Goal: Communication & Community: Answer question/provide support

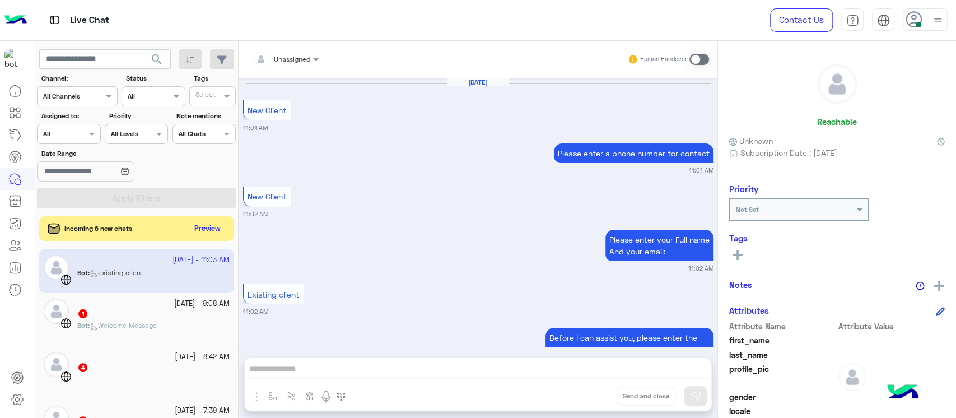
scroll to position [956, 0]
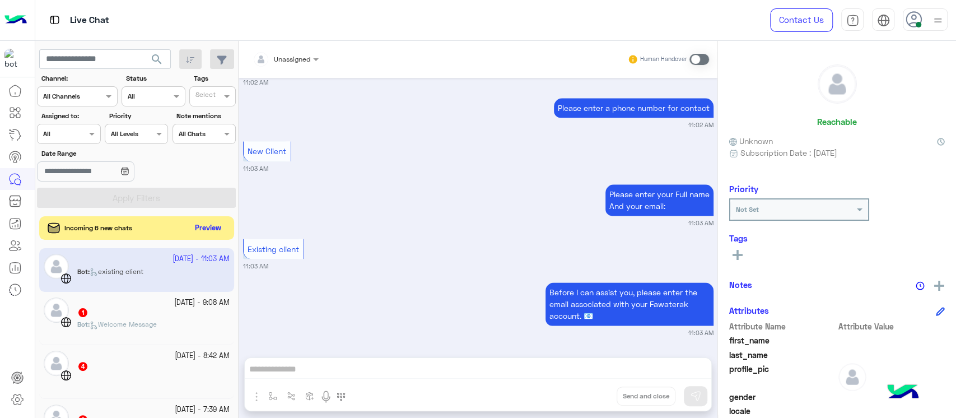
click at [194, 225] on button "Preview" at bounding box center [208, 228] width 35 height 15
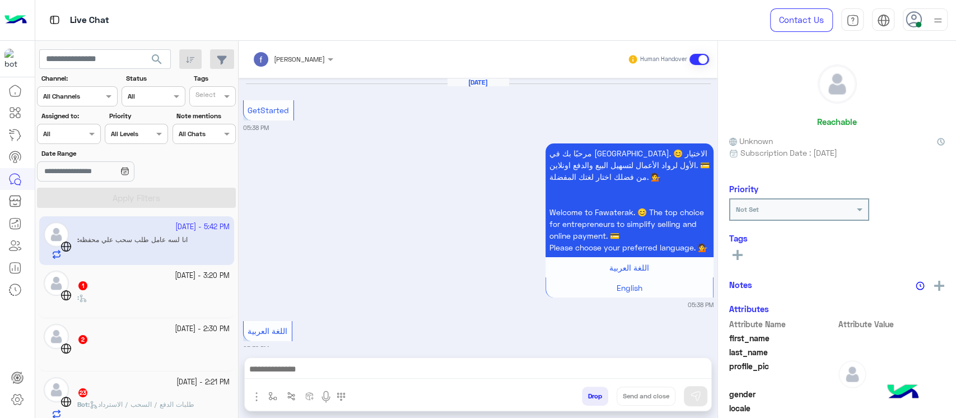
scroll to position [960, 0]
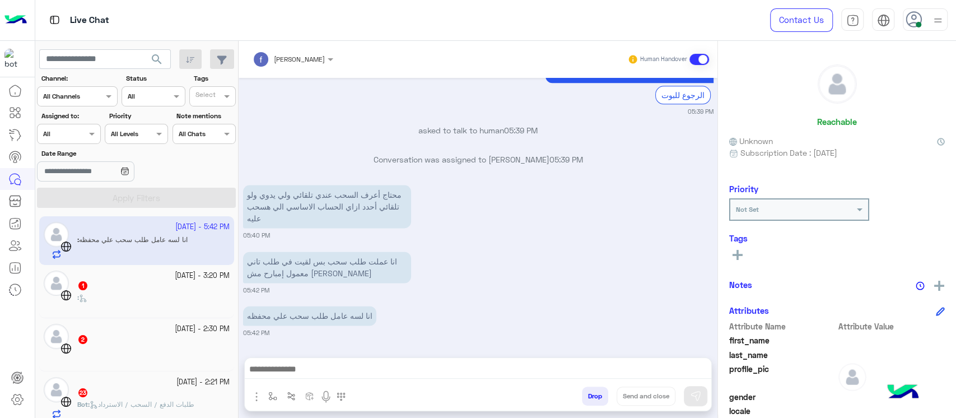
click at [471, 303] on div "انا لسه عامل طلب سحب علي محفظه 05:42 PM" at bounding box center [478, 320] width 471 height 34
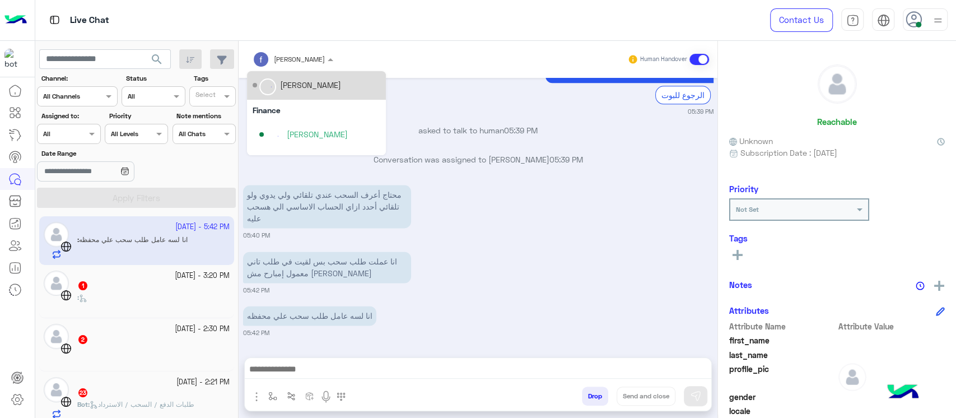
click at [305, 59] on div at bounding box center [293, 57] width 92 height 11
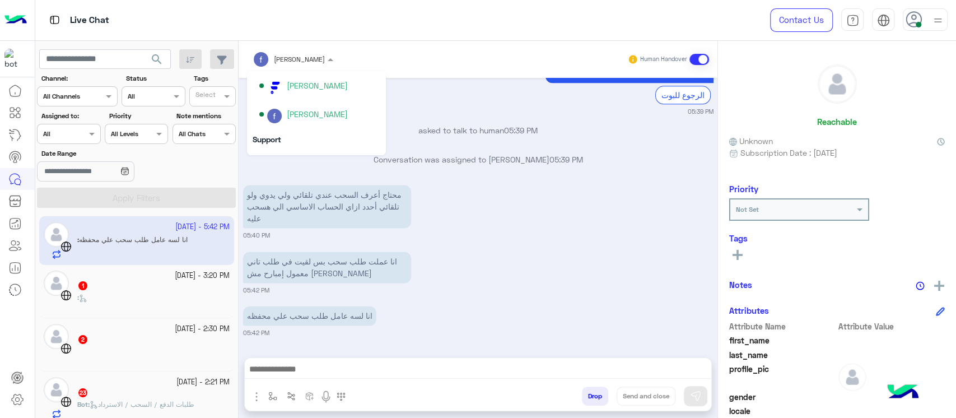
scroll to position [54, 0]
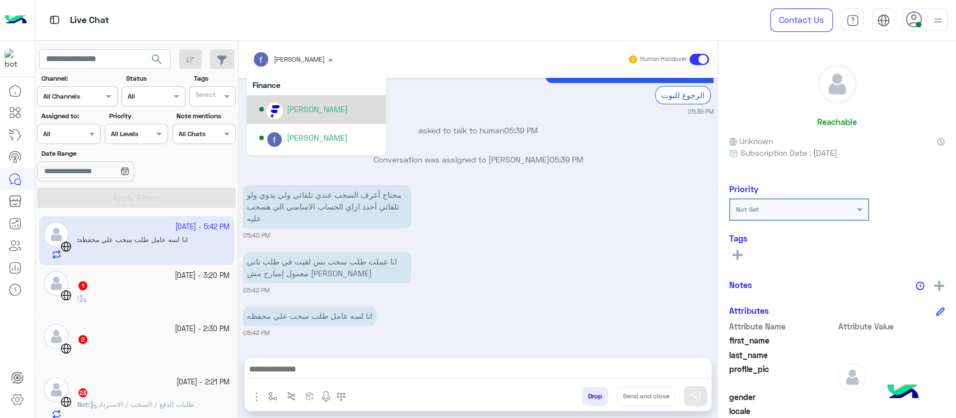
click at [328, 109] on div "[PERSON_NAME]" at bounding box center [317, 109] width 61 height 12
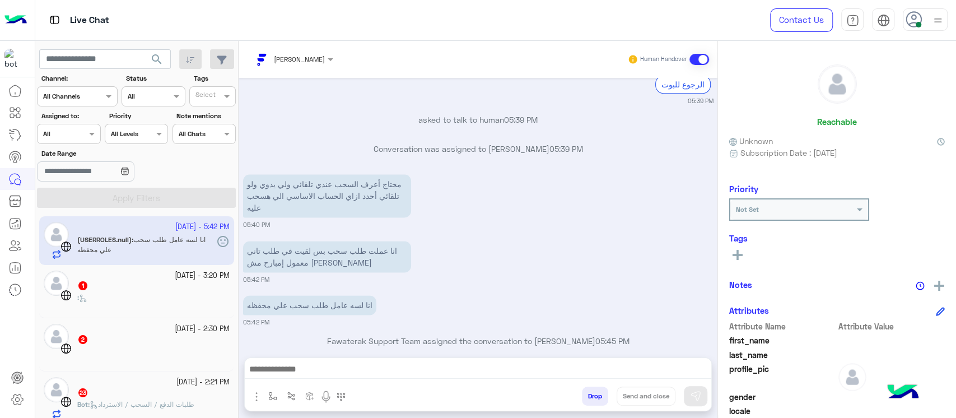
scroll to position [997, 0]
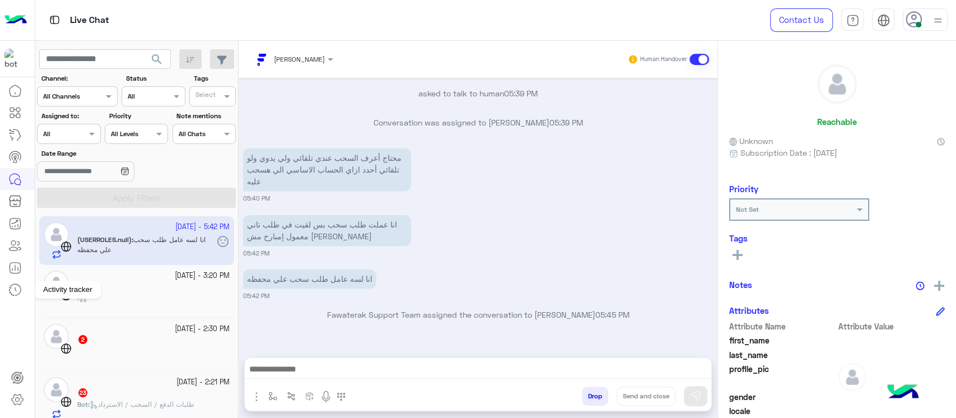
click at [0, 298] on link at bounding box center [15, 289] width 30 height 22
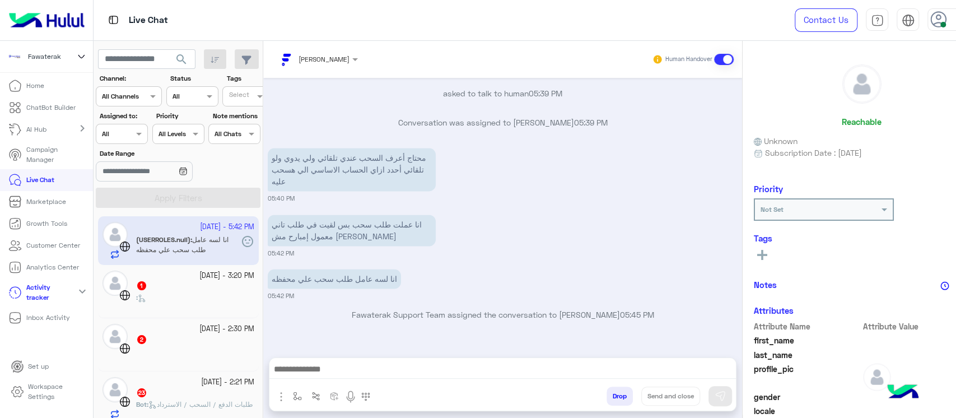
click at [114, 15] on img at bounding box center [113, 20] width 14 height 14
click at [83, 126] on mat-icon "chevron_right" at bounding box center [82, 128] width 13 height 13
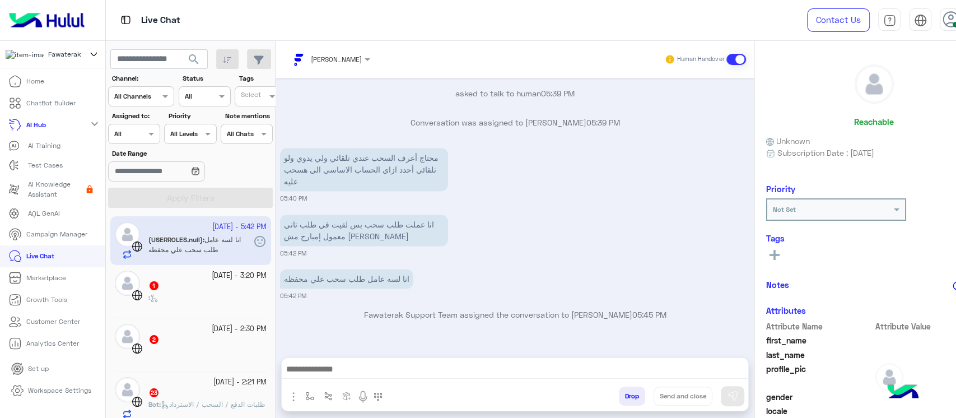
click at [236, 173] on div "Date Range" at bounding box center [190, 165] width 169 height 35
click at [124, 16] on div "Live Chat" at bounding box center [402, 20] width 592 height 40
click at [106, 20] on div "Live Chat" at bounding box center [402, 20] width 592 height 40
click at [55, 267] on link "Live Chat" at bounding box center [31, 256] width 63 height 22
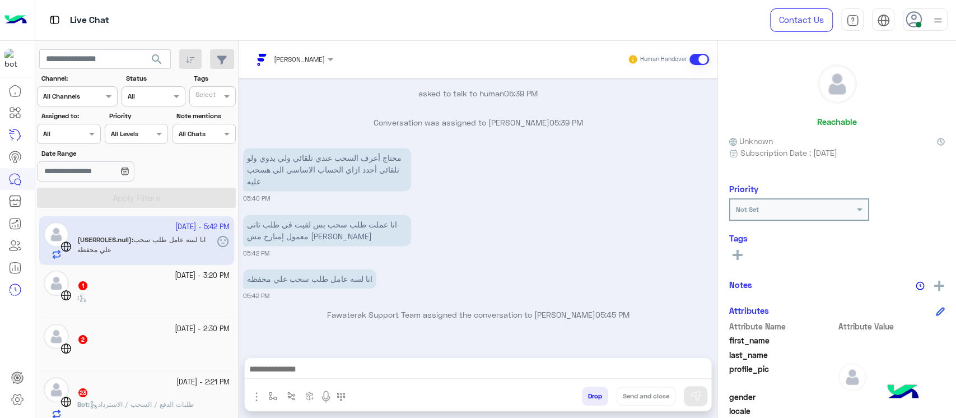
click at [133, 302] on div ":" at bounding box center [153, 302] width 152 height 20
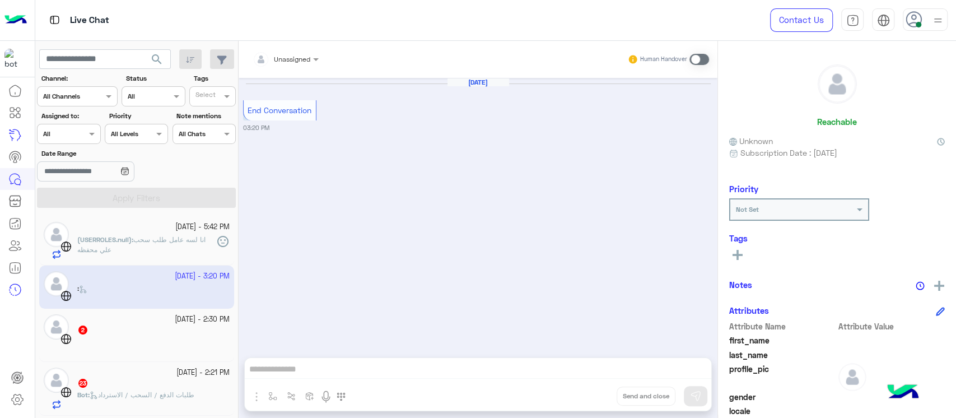
click at [108, 329] on div "2" at bounding box center [153, 331] width 152 height 12
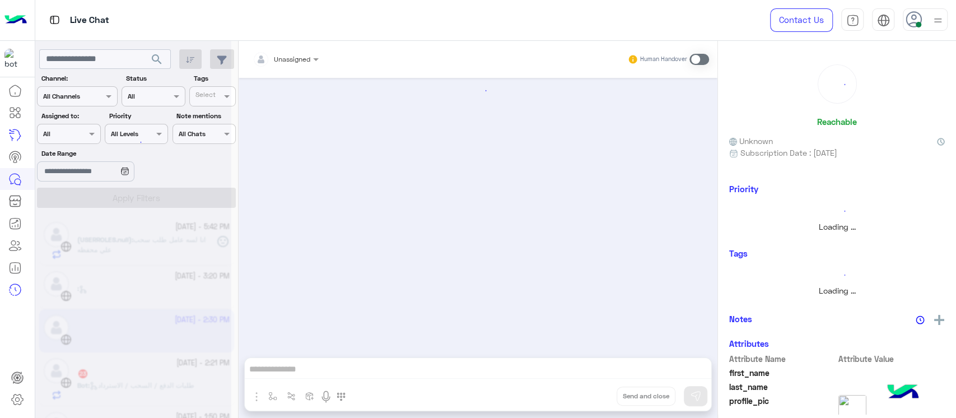
scroll to position [27, 0]
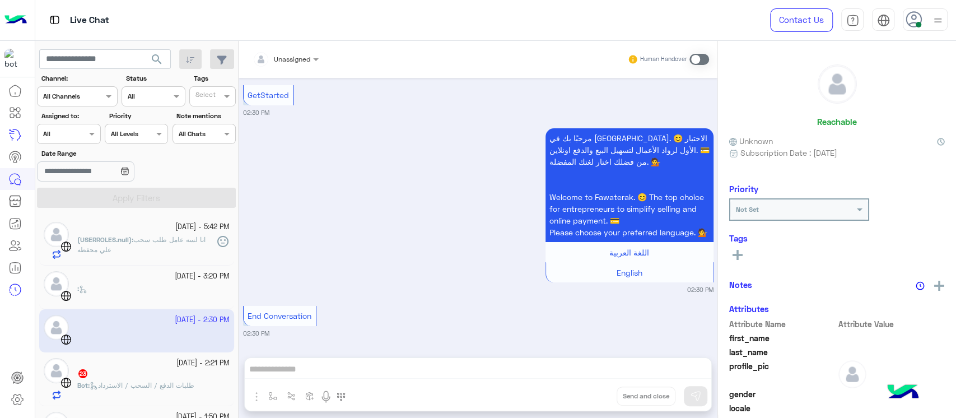
click at [108, 370] on div "23" at bounding box center [153, 375] width 152 height 12
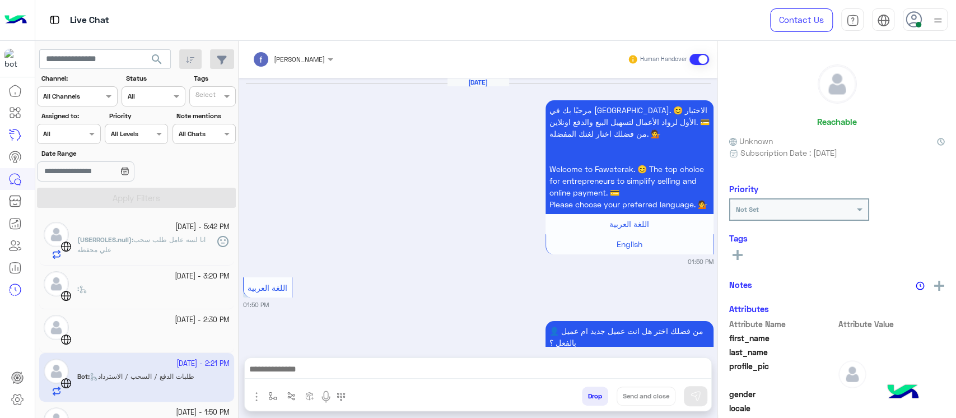
scroll to position [951, 0]
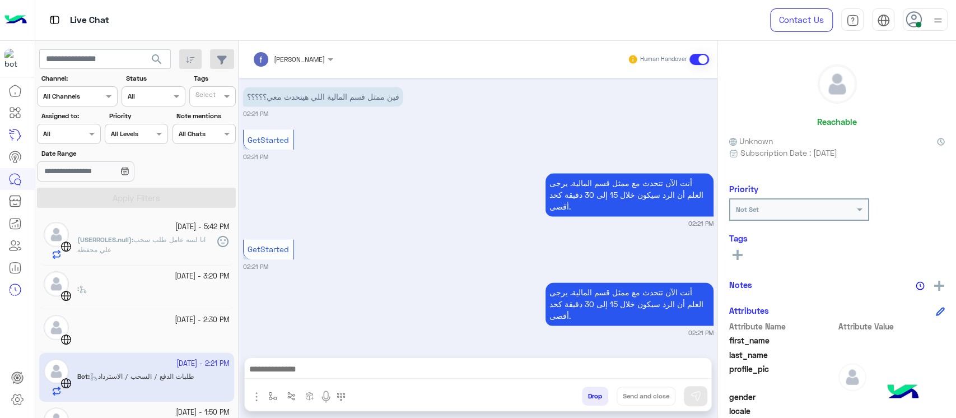
click at [300, 65] on div "[PERSON_NAME]" at bounding box center [289, 59] width 72 height 22
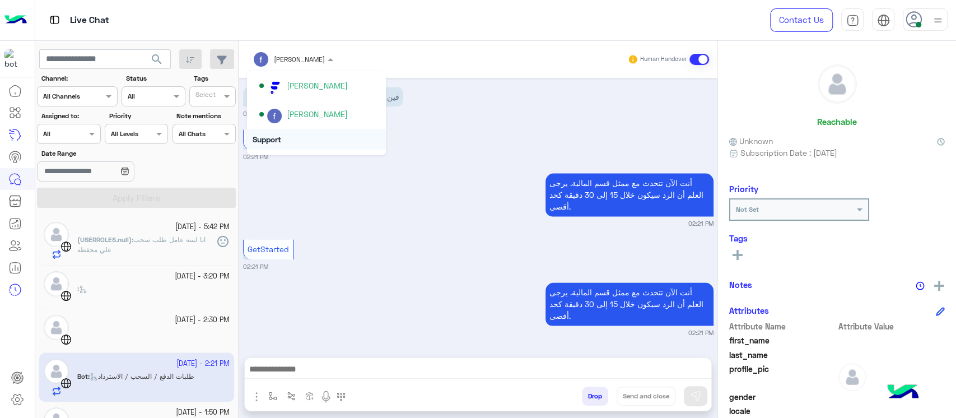
scroll to position [54, 0]
click at [320, 117] on div "[PERSON_NAME]" at bounding box center [319, 110] width 121 height 20
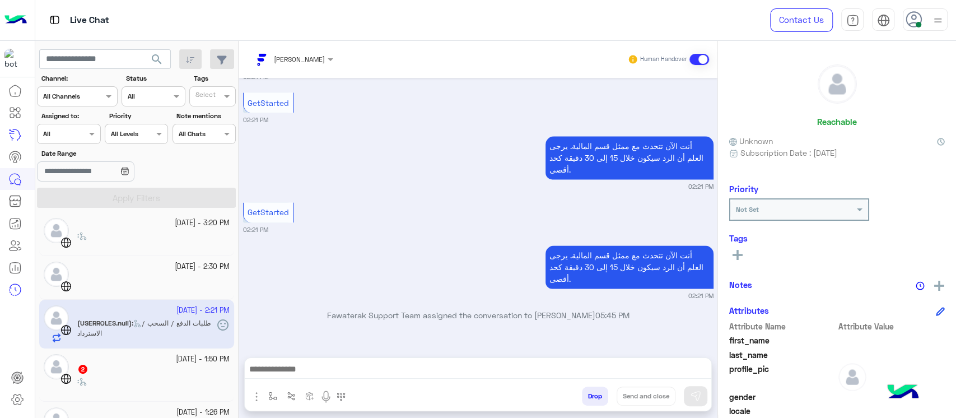
scroll to position [75, 0]
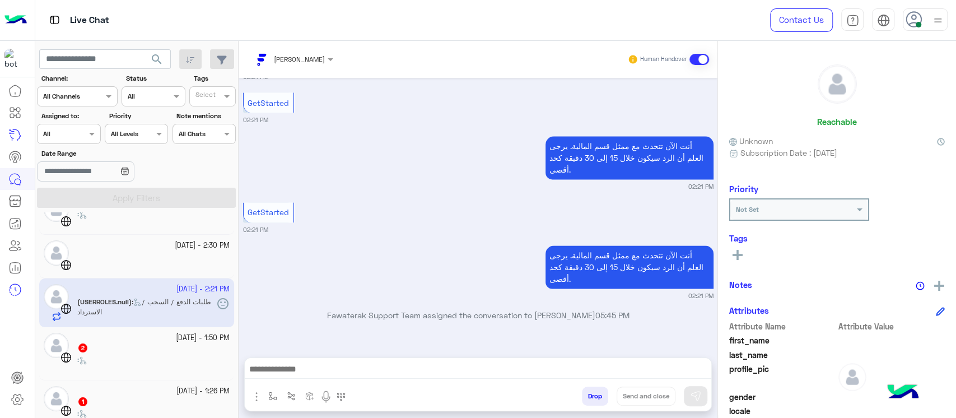
click at [74, 345] on div "[DATE] - 1:50 PM 2 :" at bounding box center [137, 353] width 186 height 41
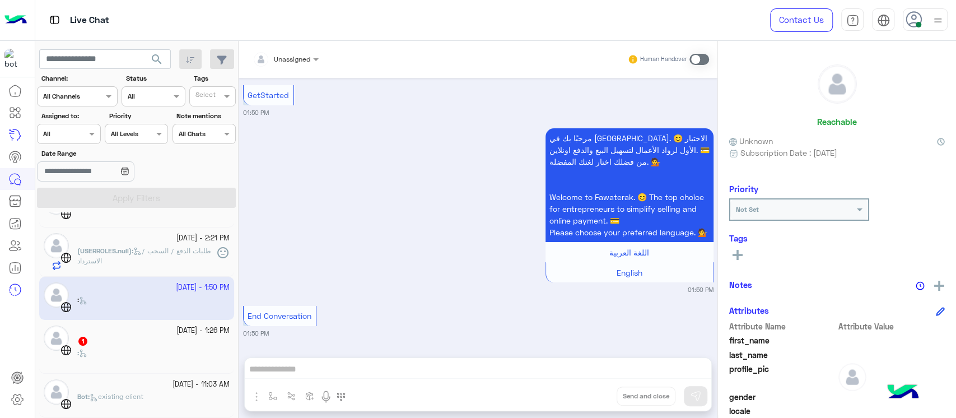
scroll to position [149, 0]
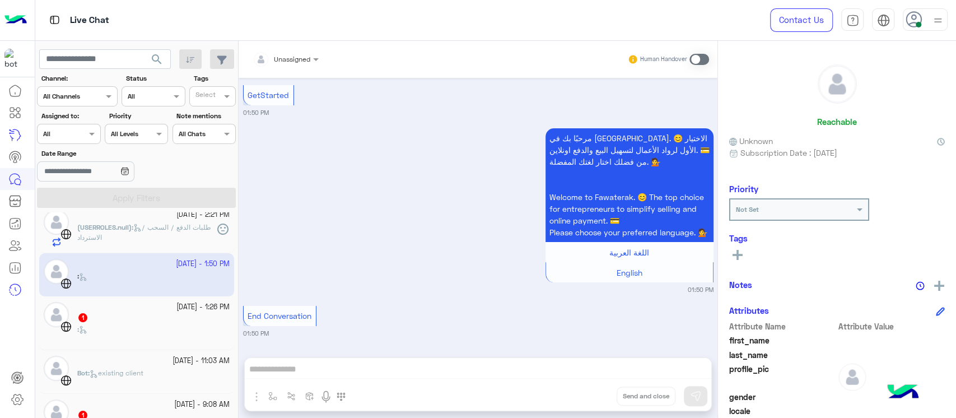
click at [110, 313] on div "1" at bounding box center [153, 319] width 152 height 12
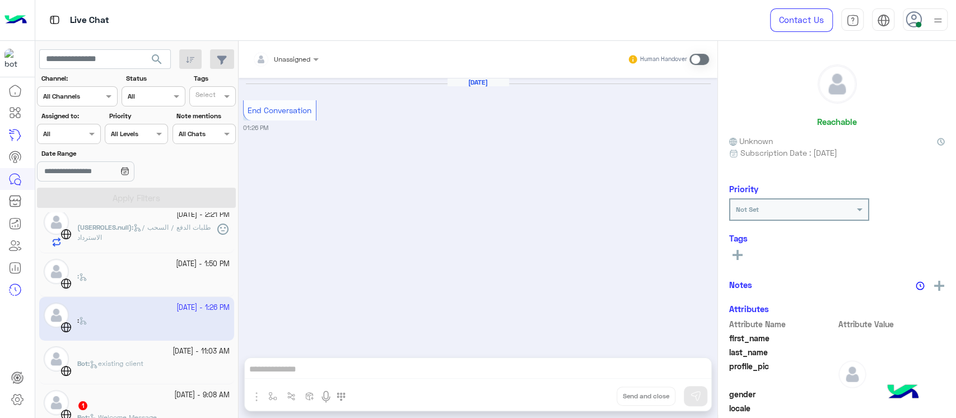
scroll to position [224, 0]
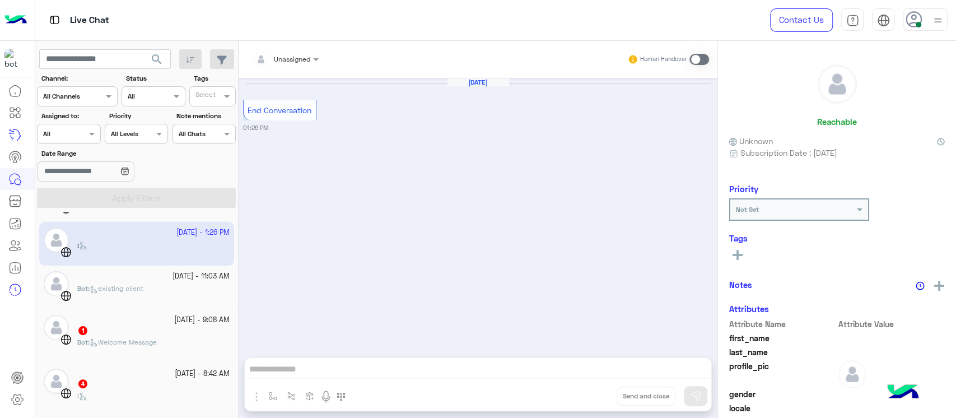
click at [110, 313] on div "[DATE] - 9:08 AM 1 Bot : Welcome Message" at bounding box center [136, 335] width 195 height 53
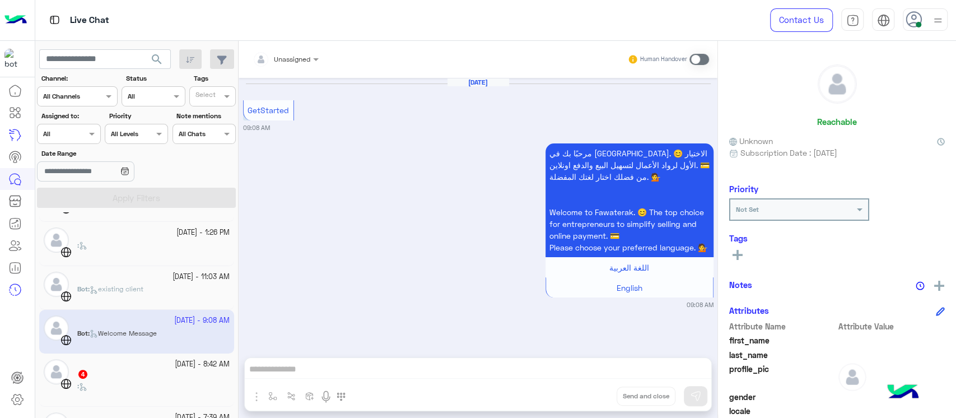
click at [109, 299] on div "Bot : existing client" at bounding box center [153, 294] width 152 height 20
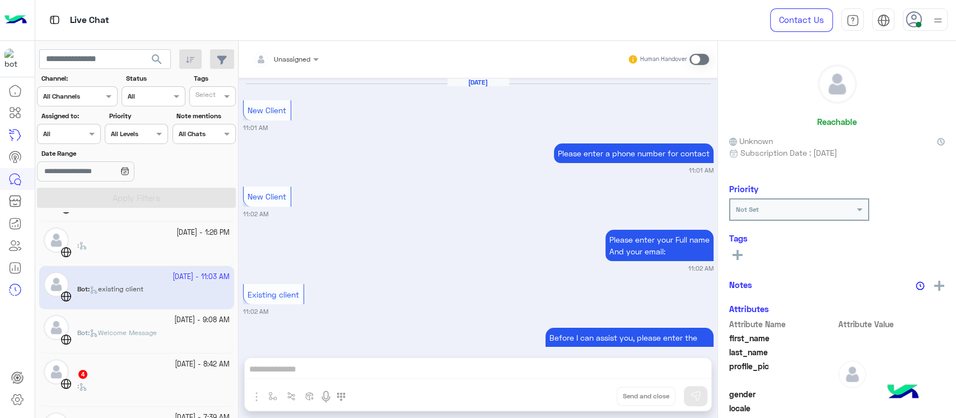
scroll to position [956, 0]
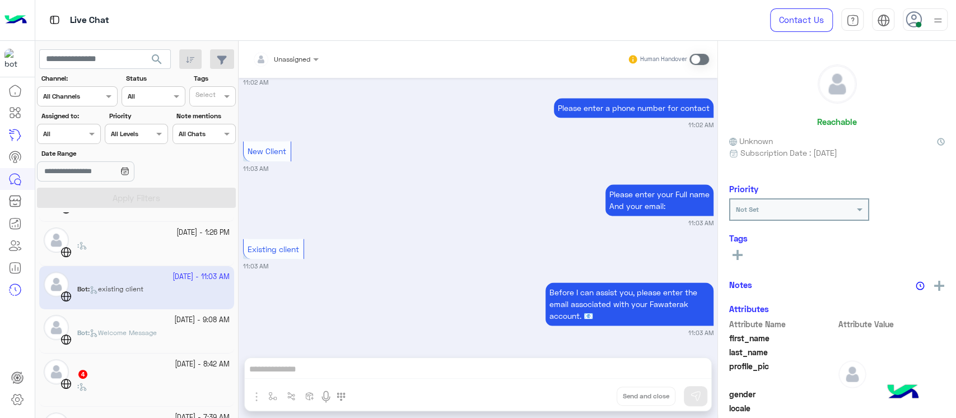
click at [113, 383] on div ":" at bounding box center [153, 391] width 152 height 20
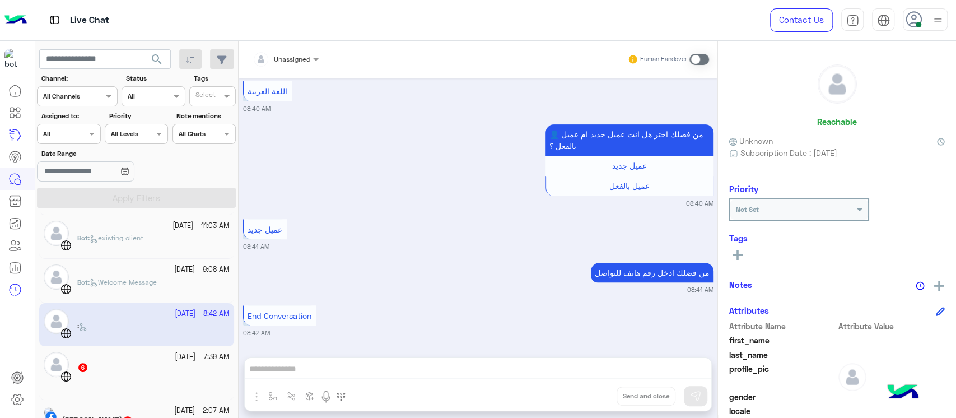
scroll to position [299, 0]
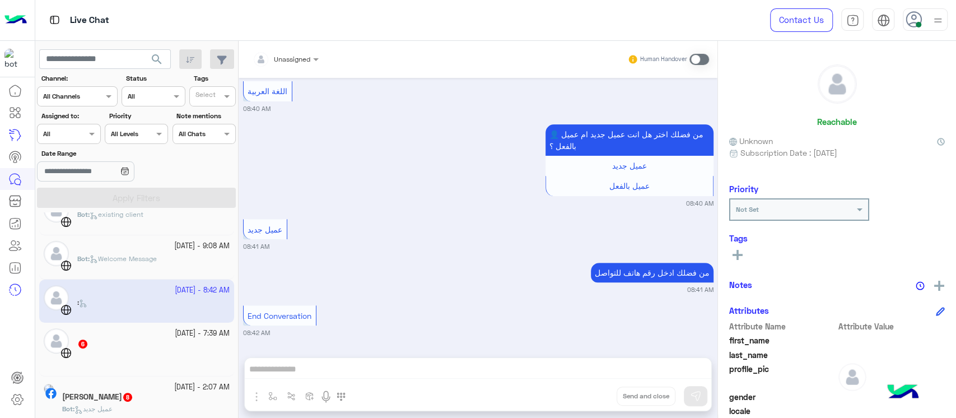
click at [112, 335] on div "[DATE] - 7:39 AM" at bounding box center [153, 333] width 152 height 11
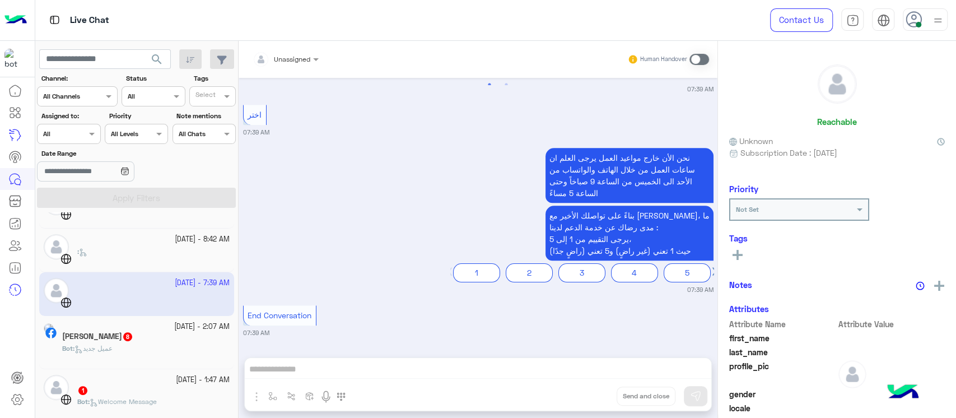
scroll to position [373, 0]
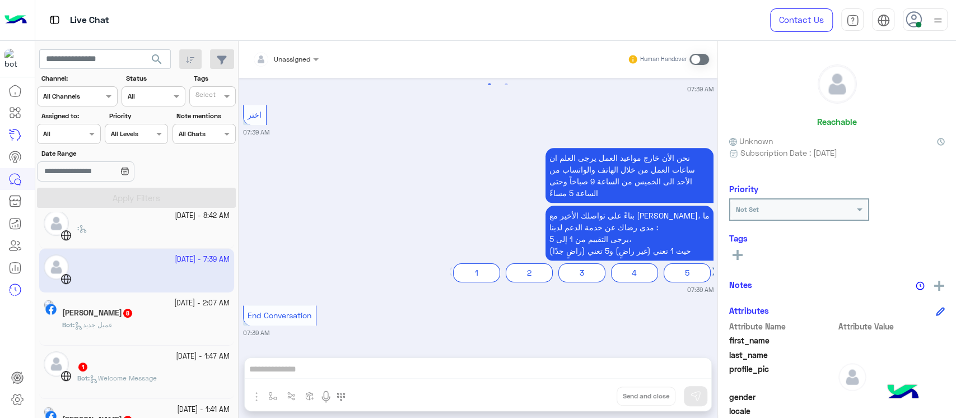
click at [141, 320] on div "Bot : عميل جديد" at bounding box center [146, 330] width 168 height 20
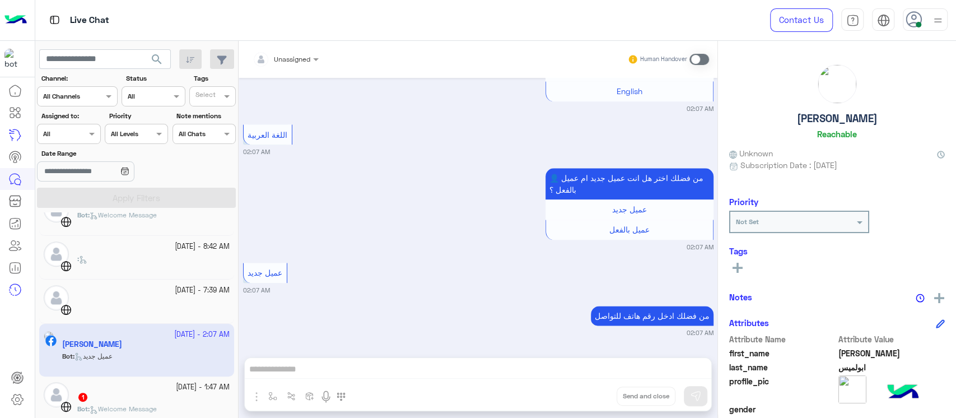
scroll to position [373, 0]
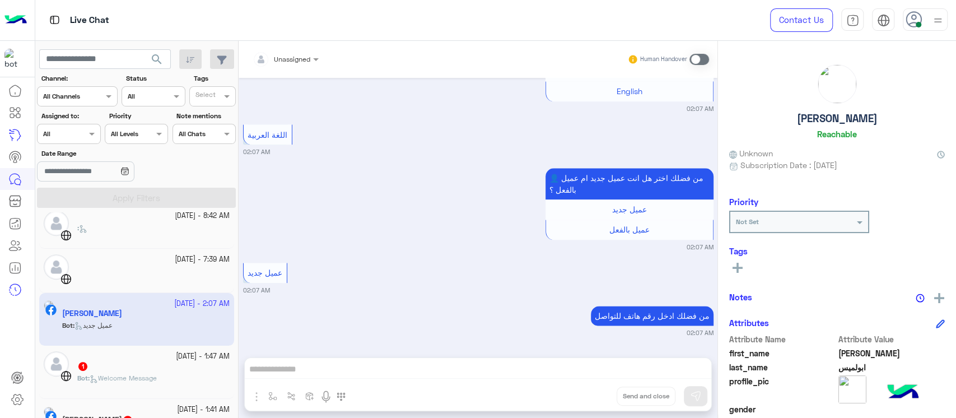
click at [117, 346] on div "[DATE] - 1:47 AM 1 Bot : Welcome Message" at bounding box center [136, 372] width 195 height 53
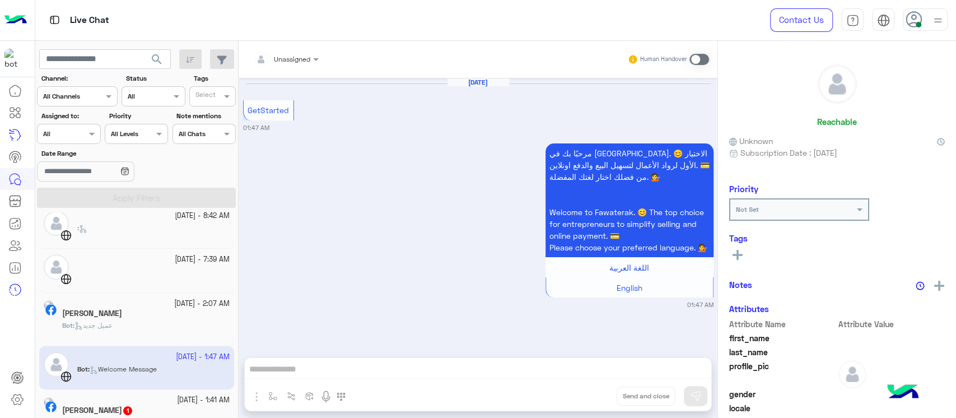
scroll to position [448, 0]
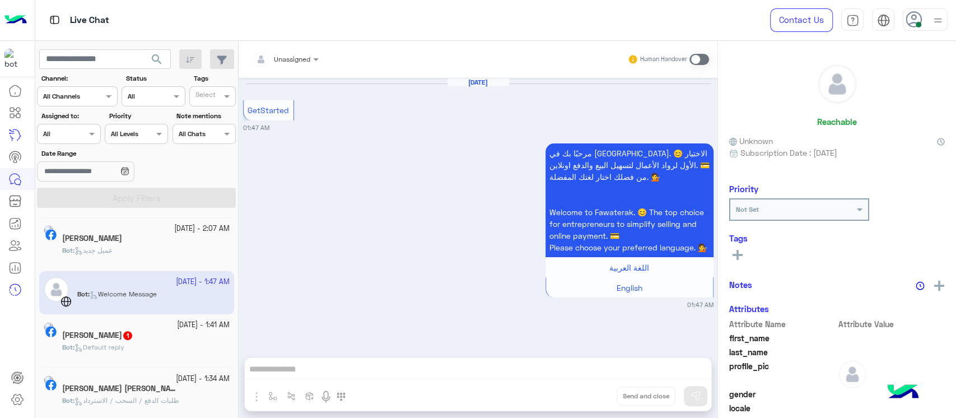
click at [124, 346] on span "Default reply" at bounding box center [100, 347] width 50 height 8
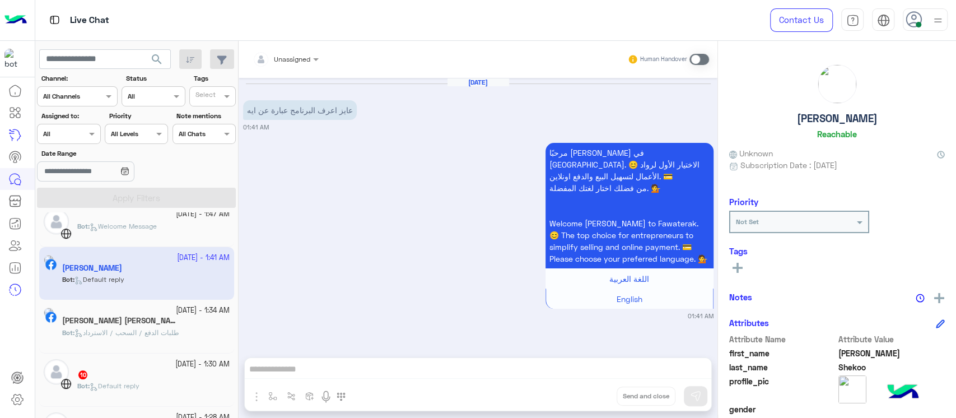
scroll to position [523, 0]
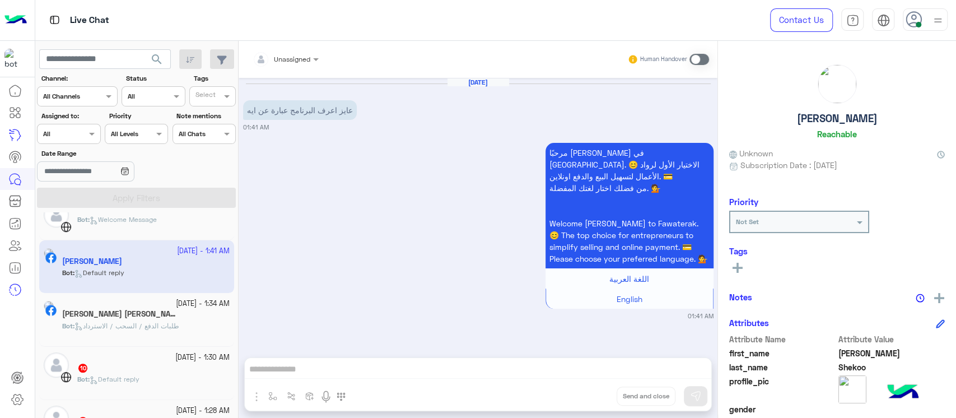
click at [129, 329] on span "طلبات الدفع / السحب / الاسترداد" at bounding box center [127, 326] width 105 height 8
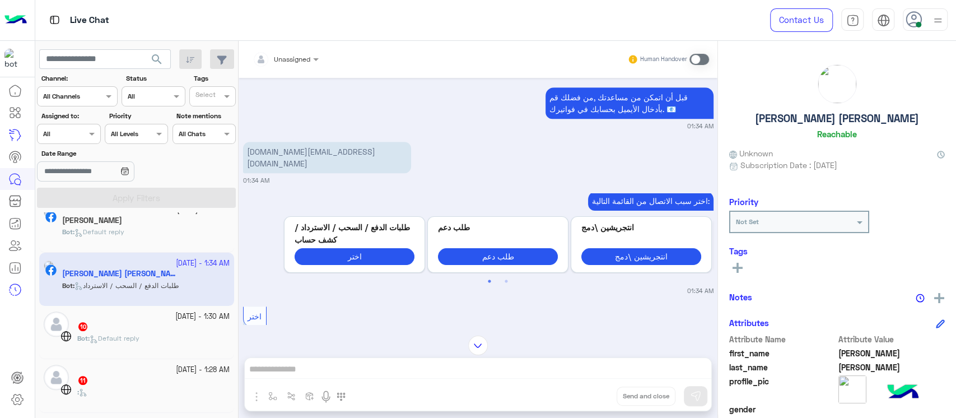
scroll to position [597, 0]
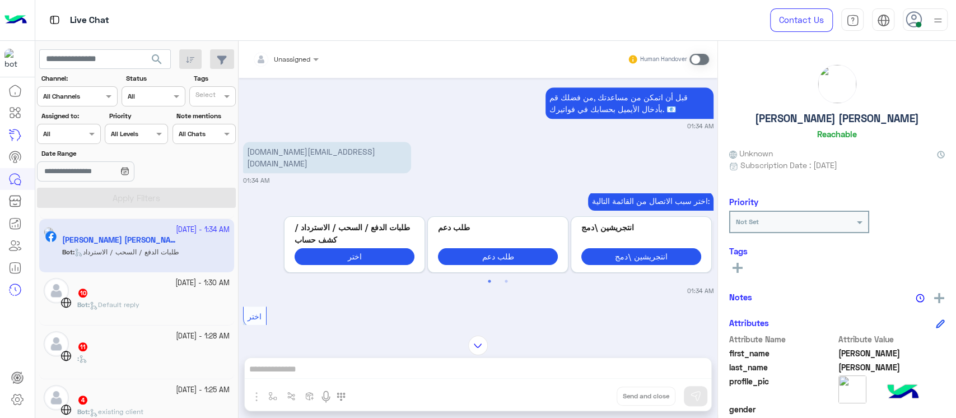
click at [140, 306] on span "Default reply" at bounding box center [115, 304] width 50 height 8
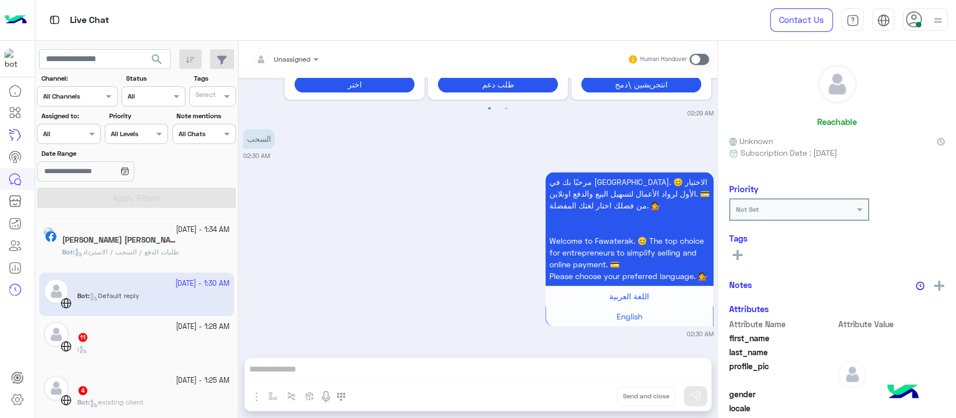
click at [131, 361] on div ":" at bounding box center [153, 354] width 152 height 20
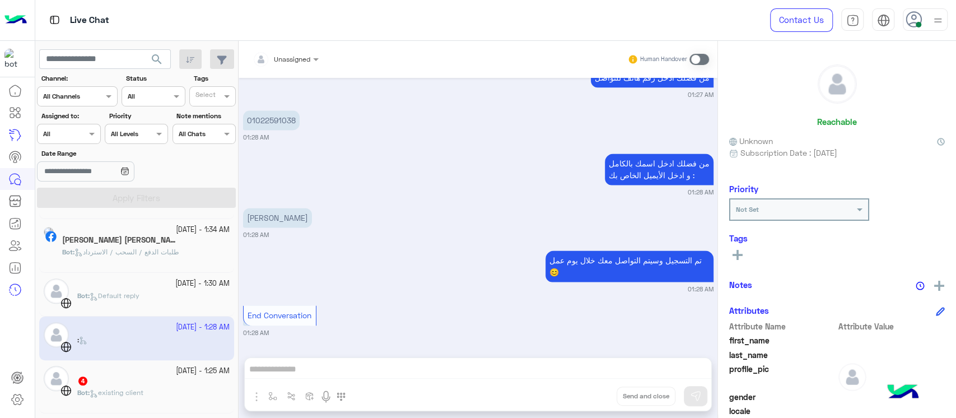
click at [119, 383] on div "4" at bounding box center [153, 382] width 152 height 12
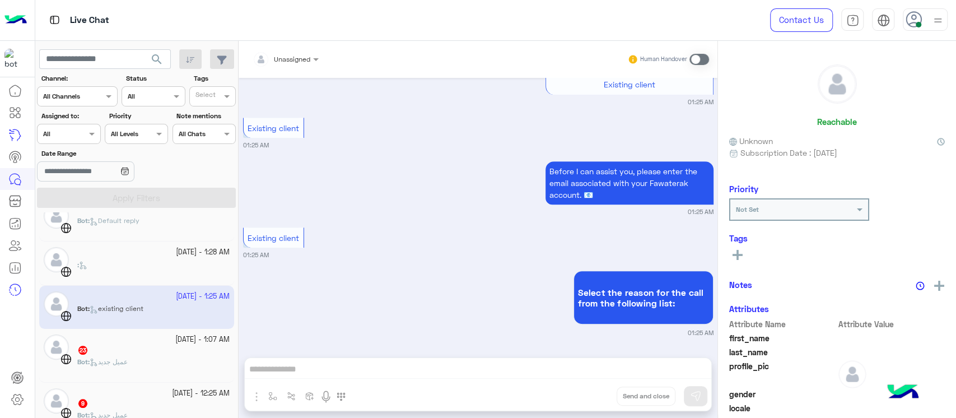
click at [132, 377] on div "[DATE] - 1:07 AM 23 Bot : عميل جديد" at bounding box center [136, 355] width 195 height 53
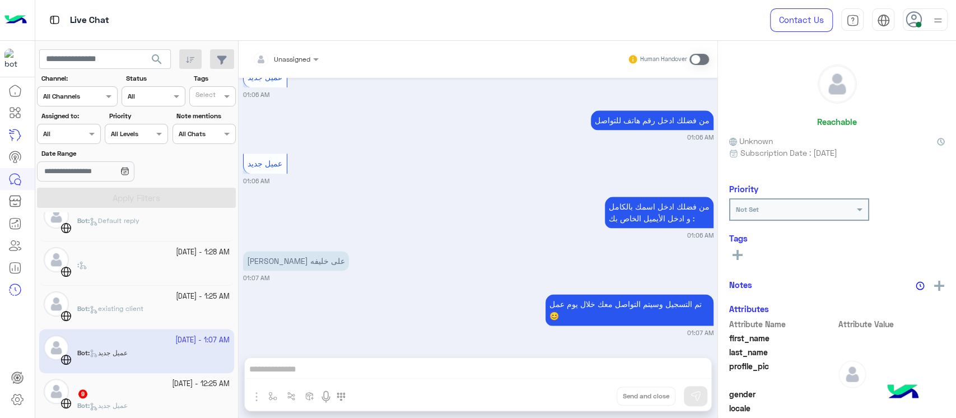
click at [123, 392] on div "9" at bounding box center [153, 395] width 152 height 12
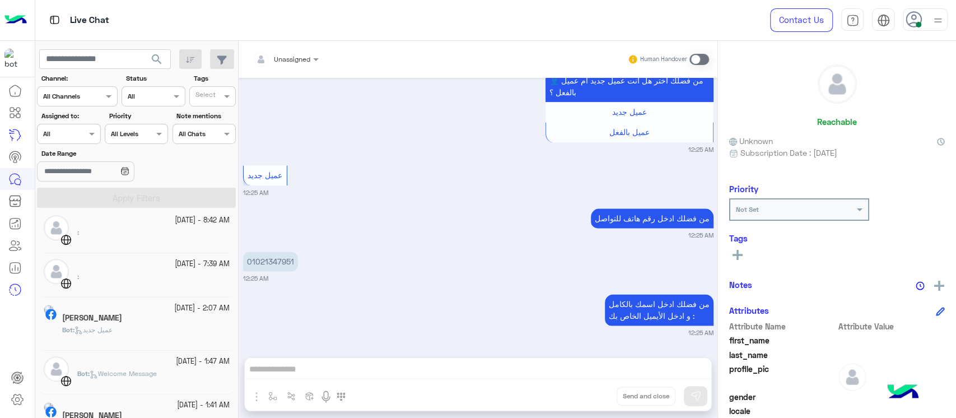
scroll to position [378, 0]
